Goal: Find contact information: Find contact information

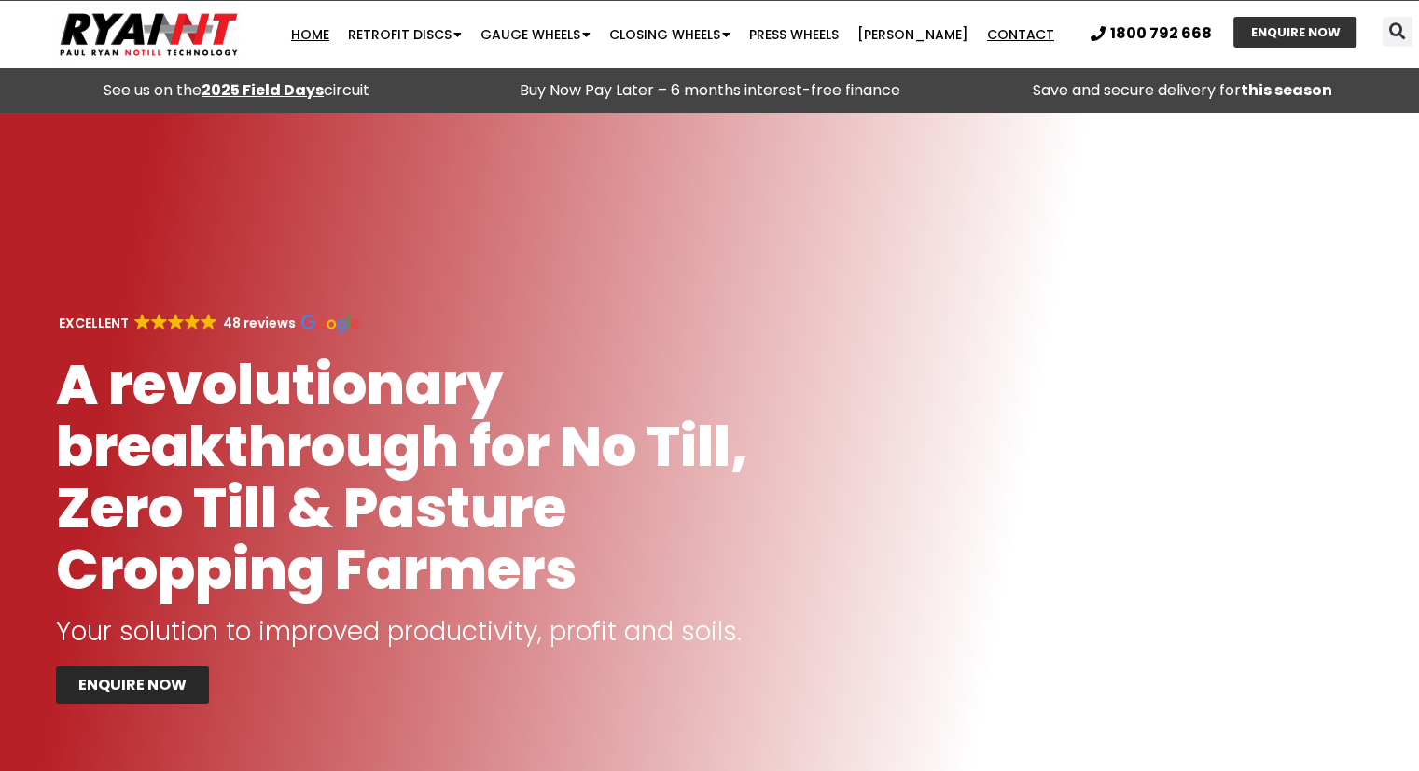
click at [993, 35] on link "Contact" at bounding box center [1021, 34] width 86 height 37
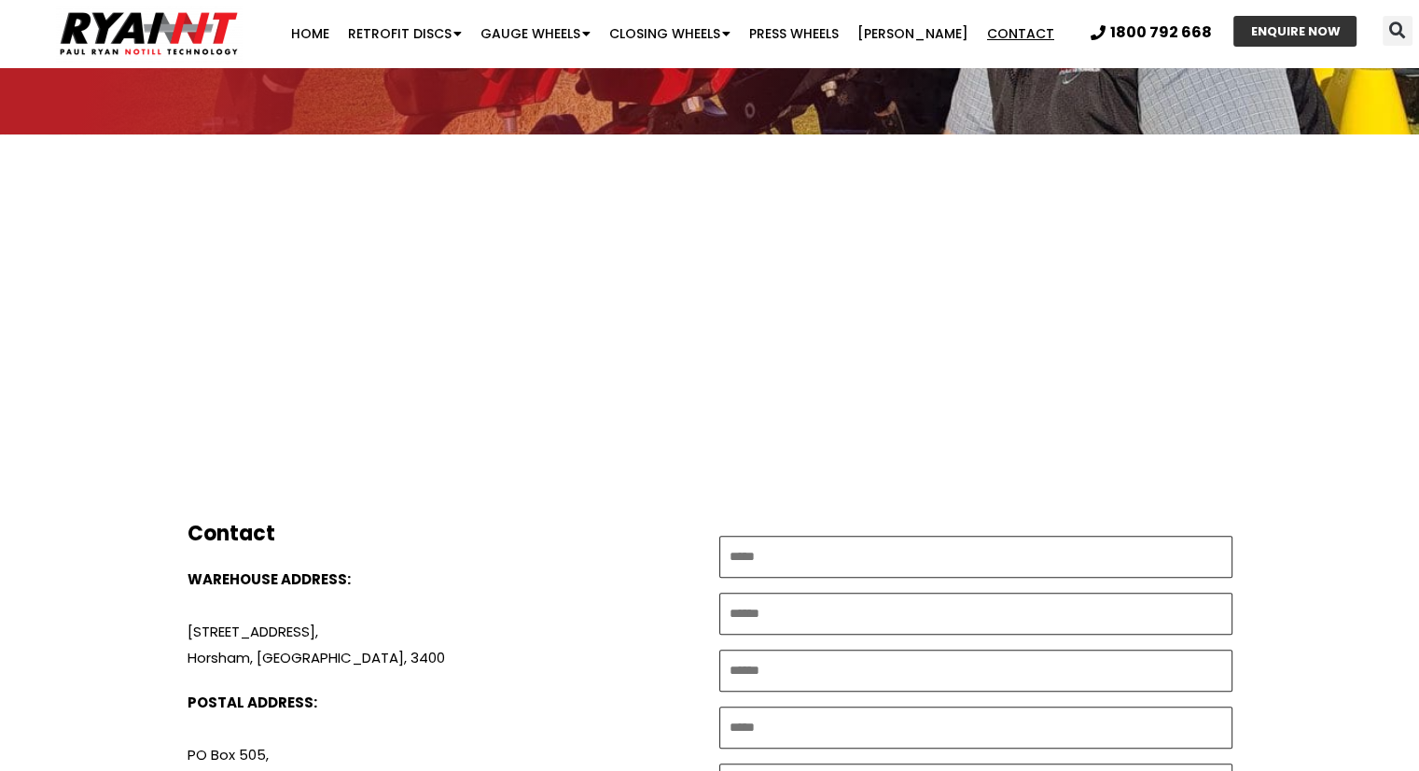
scroll to position [840, 0]
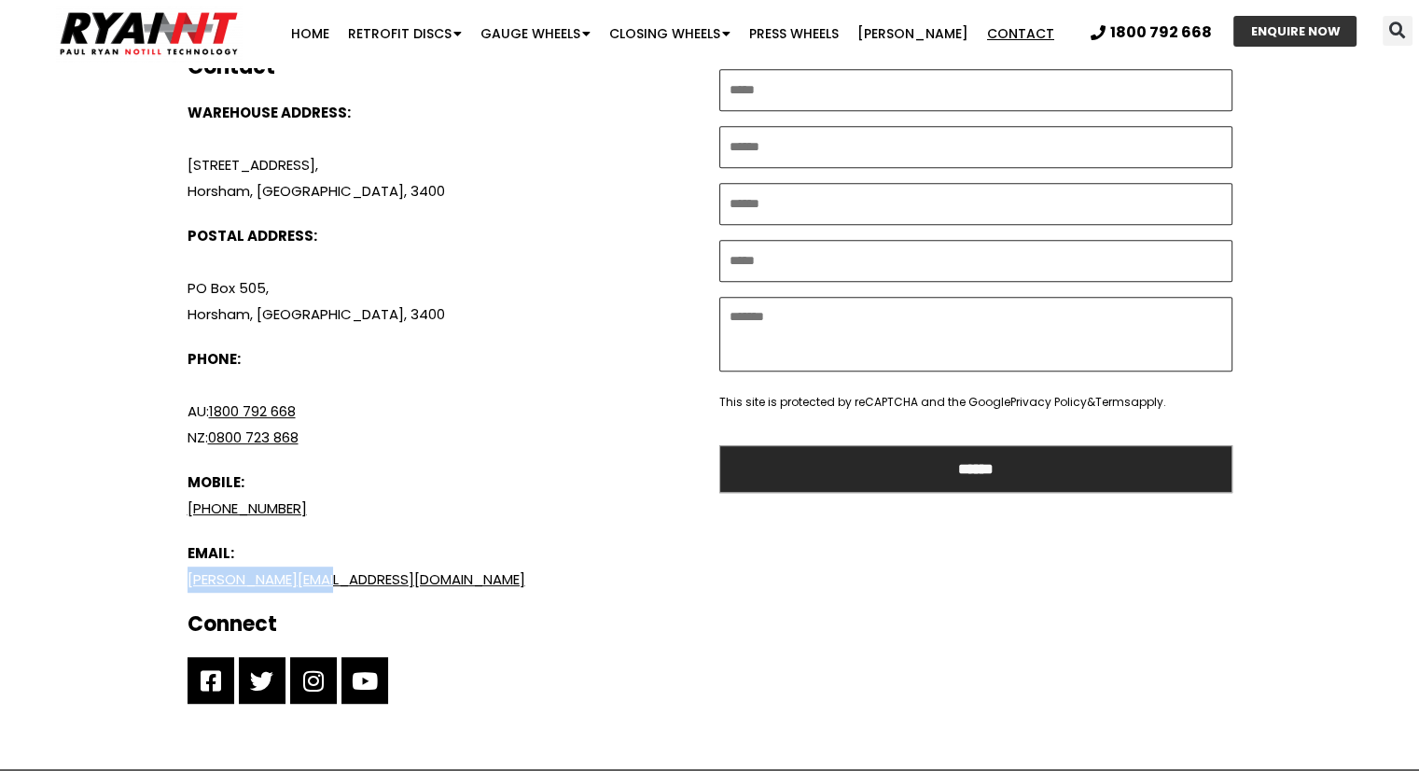
drag, startPoint x: 216, startPoint y: 579, endPoint x: 374, endPoint y: 591, distance: 158.1
click at [374, 591] on section "**********" at bounding box center [710, 397] width 1120 height 743
copy link "[PERSON_NAME][EMAIL_ADDRESS][DOMAIN_NAME]"
click at [1284, 546] on div "Contact Paul Ryan from Ryan NT Get in touch with Paul to discuss your requireme…" at bounding box center [710, 21] width 1157 height 1496
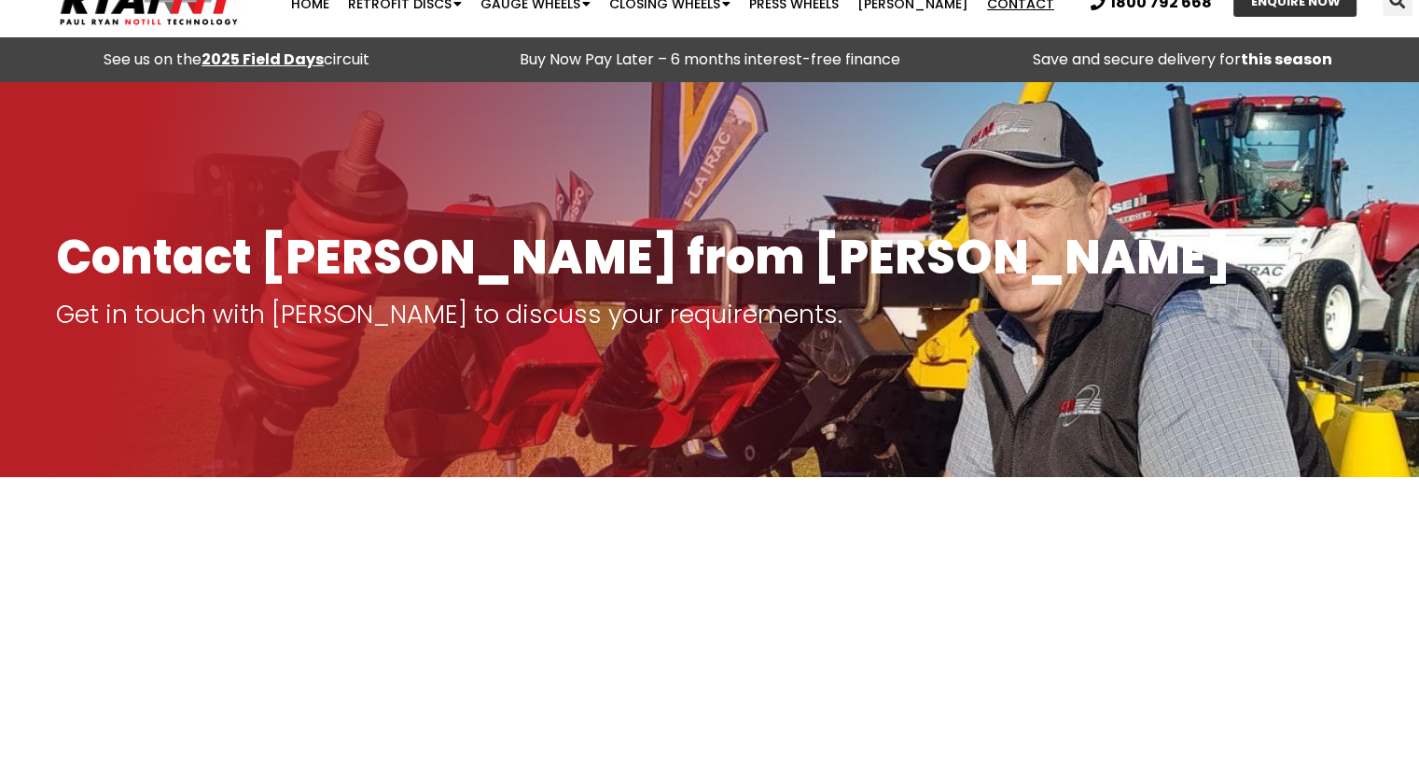
scroll to position [0, 0]
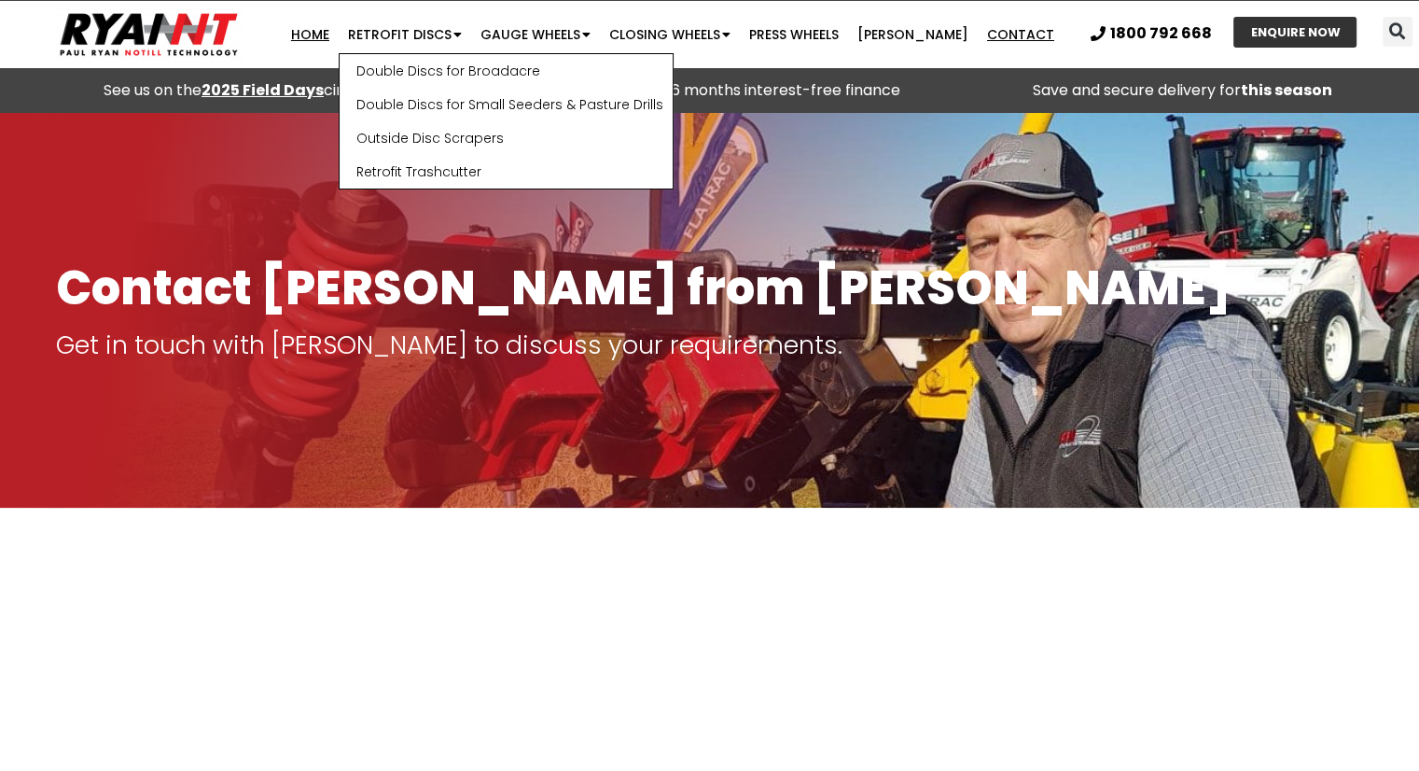
click at [321, 38] on link "Home" at bounding box center [310, 34] width 57 height 37
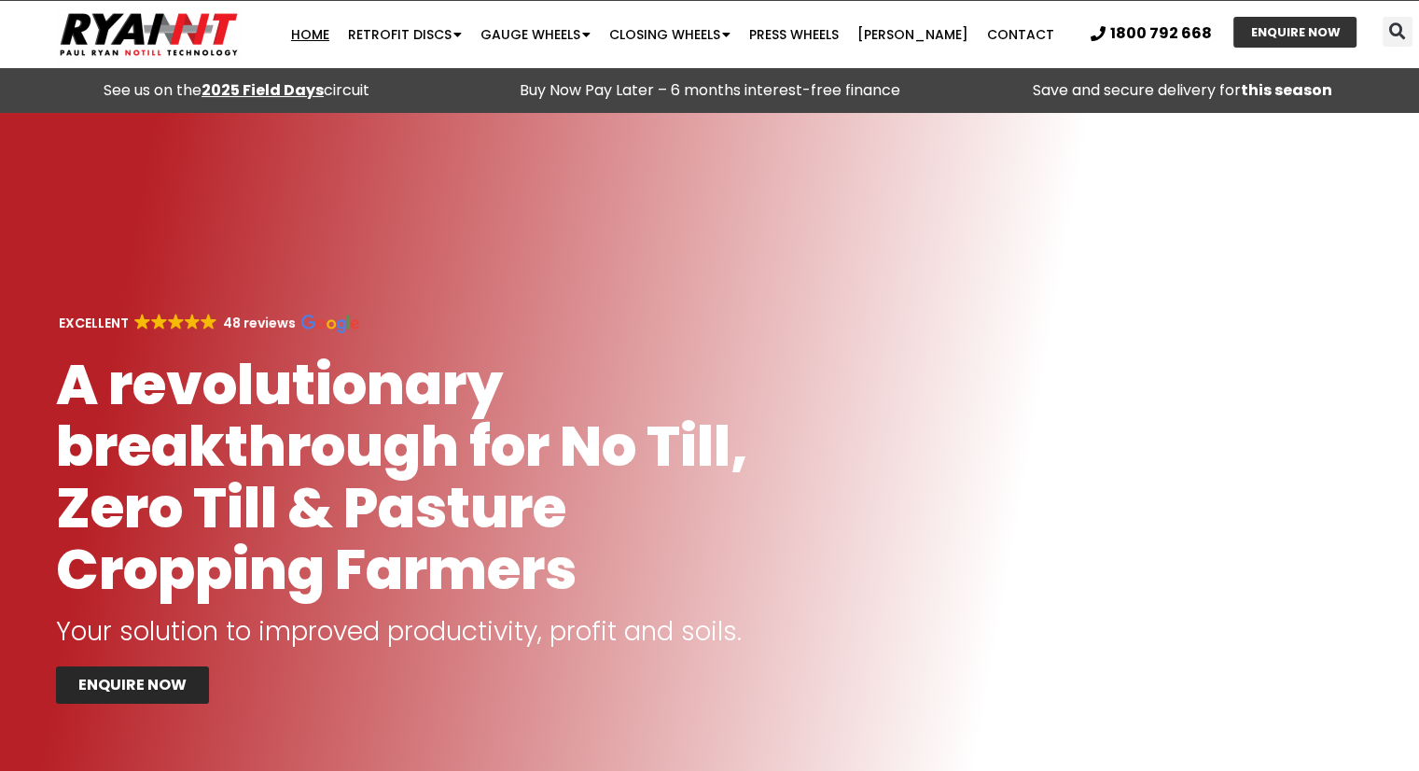
click at [332, 35] on link "Home" at bounding box center [310, 34] width 57 height 37
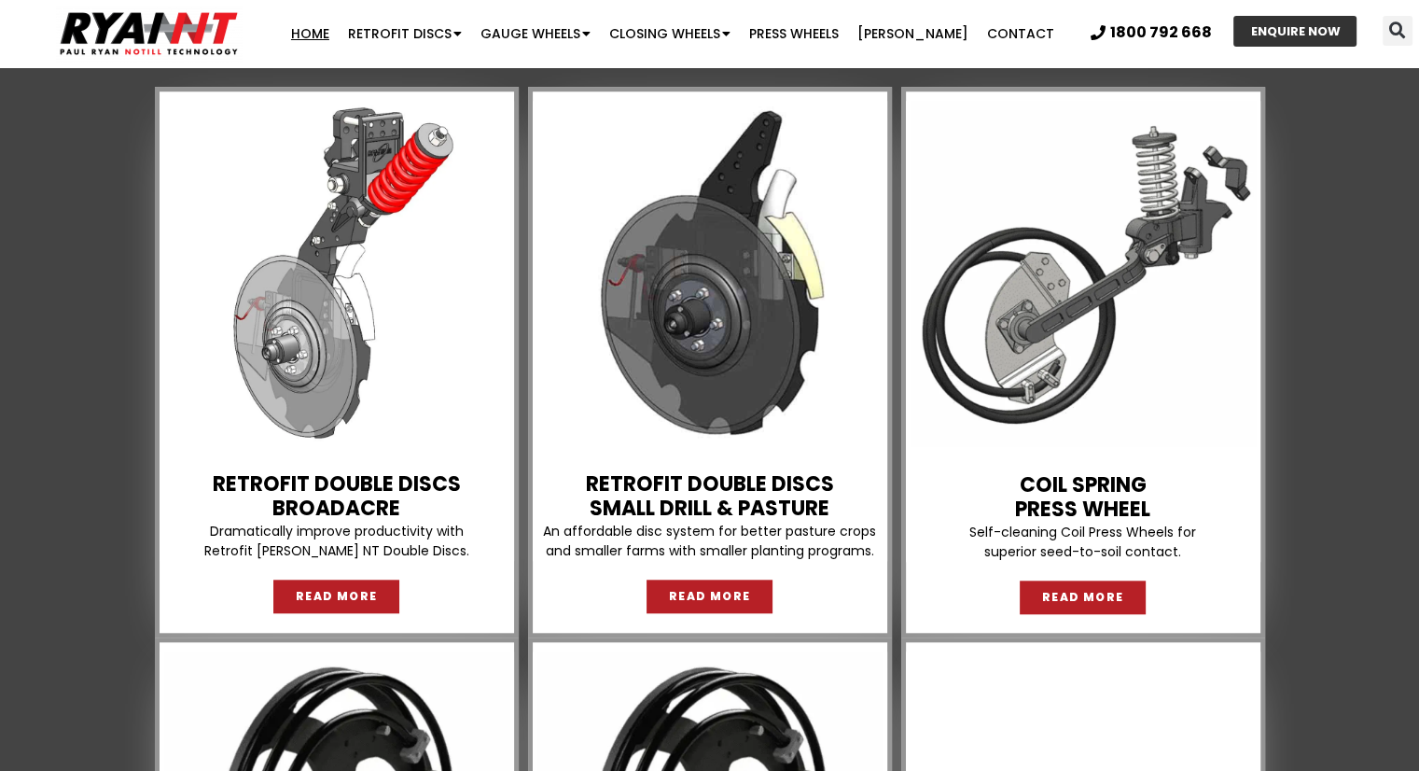
scroll to position [1306, 0]
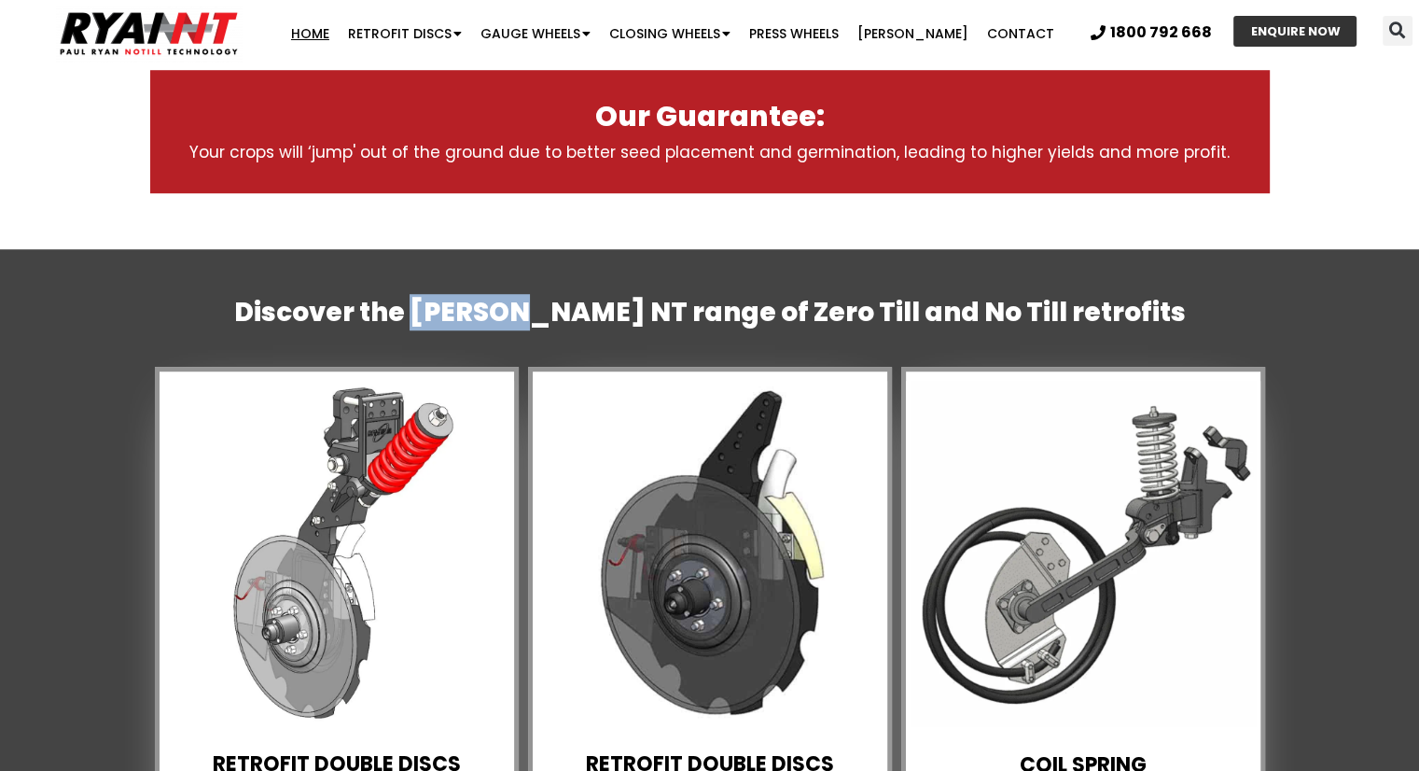
drag, startPoint x: 498, startPoint y: 314, endPoint x: 608, endPoint y: 313, distance: 110.1
click at [608, 313] on h2 "Discover the [PERSON_NAME] NT range of Zero Till and No Till retrofits" at bounding box center [710, 313] width 1120 height 34
click at [1164, 302] on h2 "Discover the [PERSON_NAME] NT range of Zero Till and No Till retrofits" at bounding box center [710, 313] width 1120 height 34
drag, startPoint x: 537, startPoint y: 314, endPoint x: 610, endPoint y: 314, distance: 72.8
click at [610, 314] on h2 "Discover the [PERSON_NAME] NT range of Zero Till and No Till retrofits" at bounding box center [710, 313] width 1120 height 34
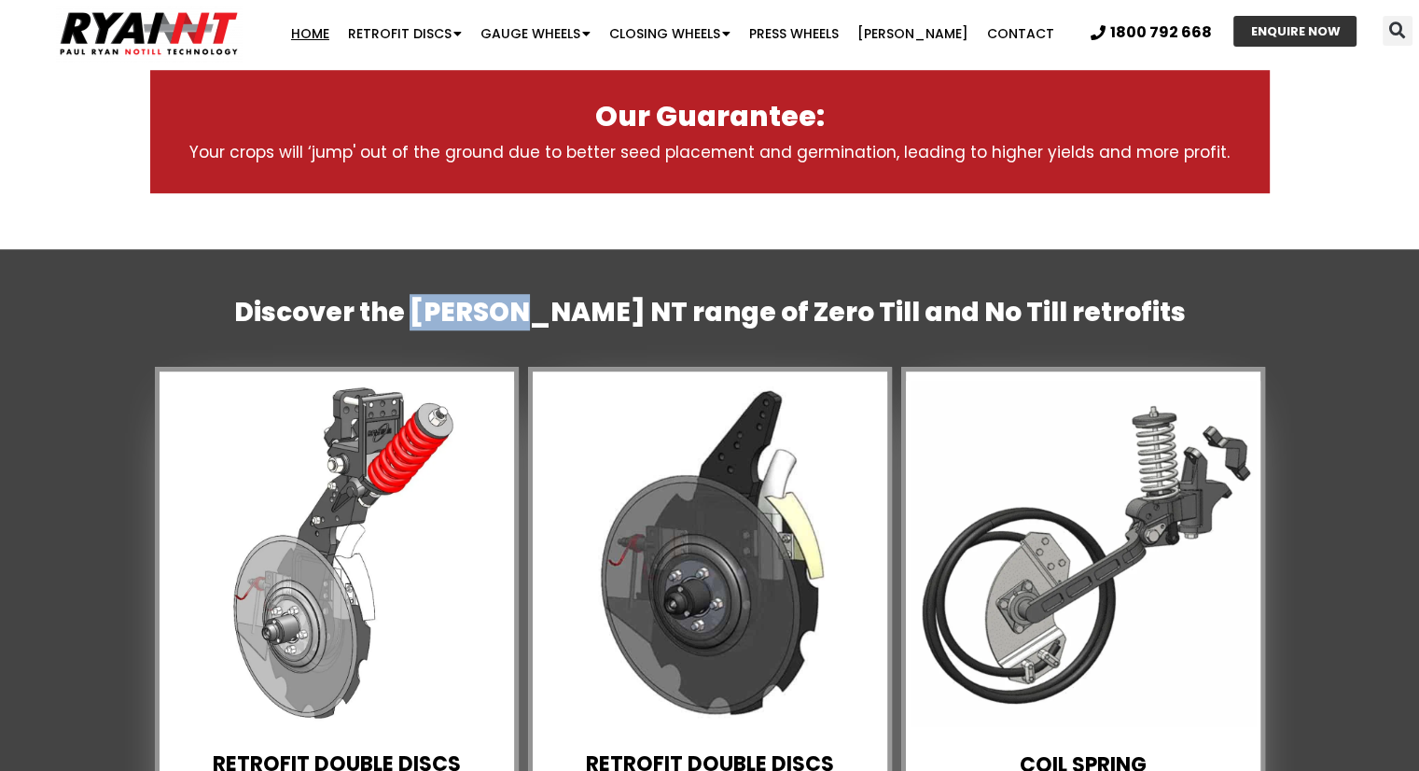
copy h2 "RYAN NT"
